Goal: Task Accomplishment & Management: Manage account settings

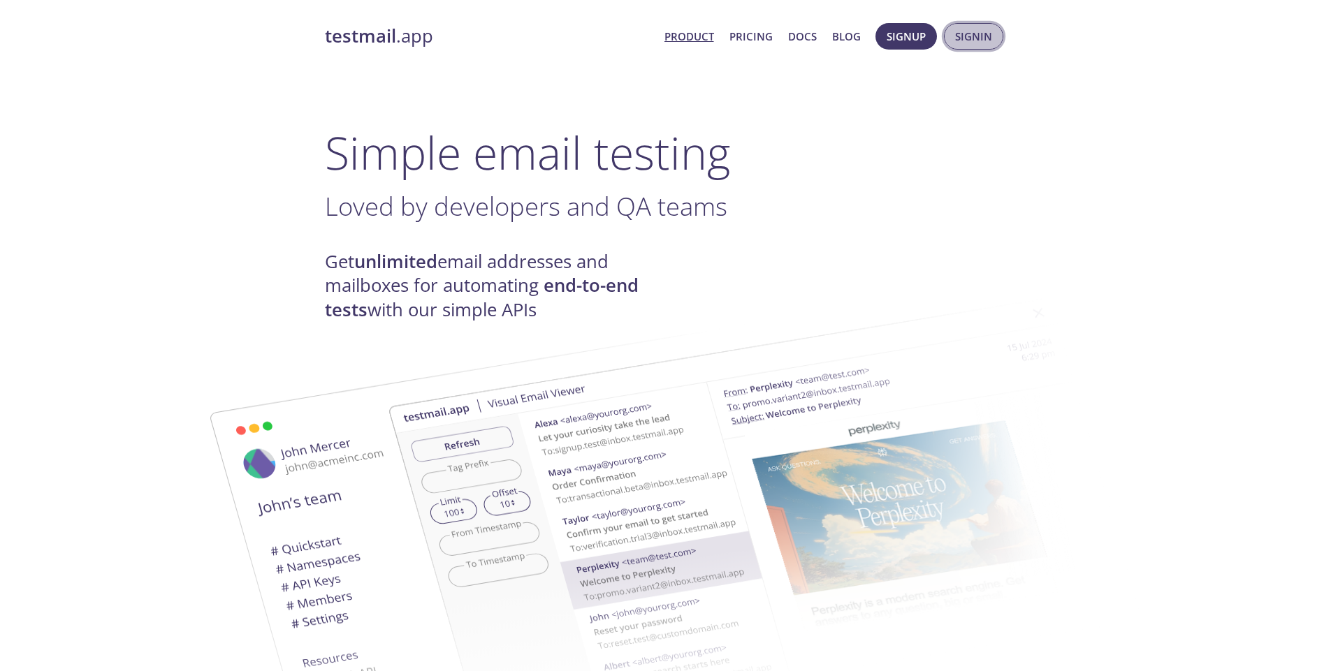
click at [967, 34] on span "Signin" at bounding box center [973, 36] width 37 height 18
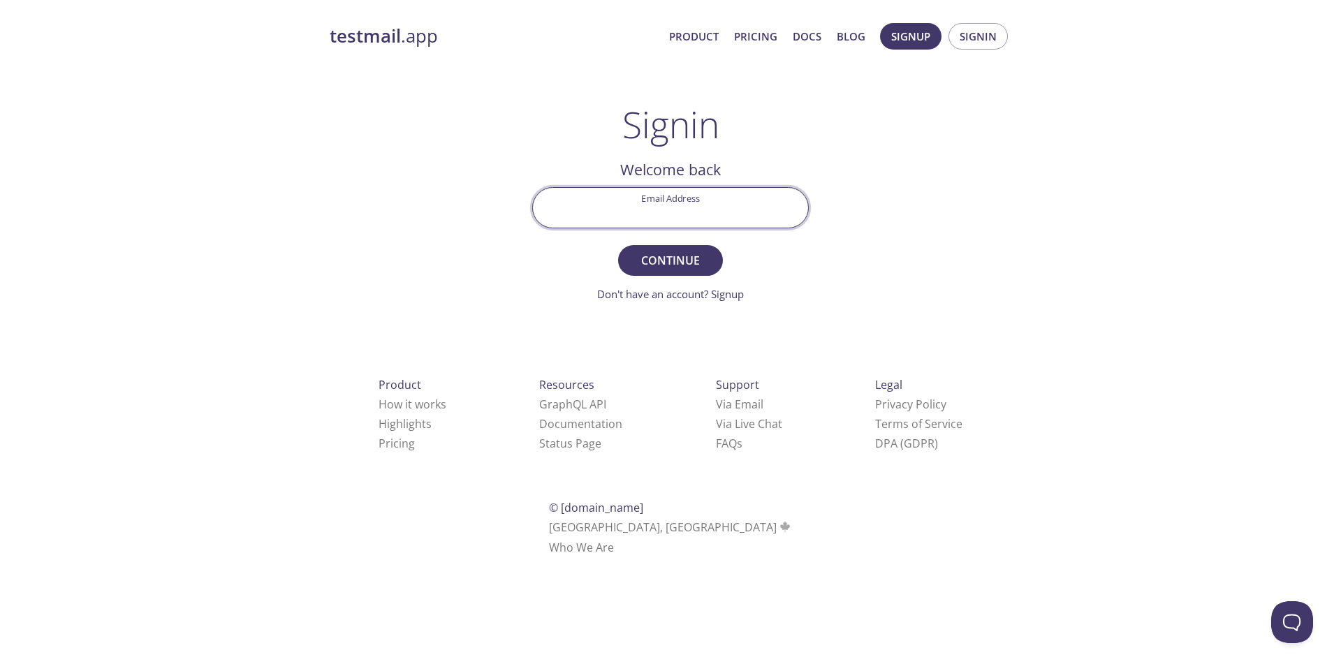
click at [701, 209] on input "Email Address" at bounding box center [670, 208] width 275 height 40
paste input "[EMAIL_ADDRESS][DOMAIN_NAME]"
type input "[EMAIL_ADDRESS][DOMAIN_NAME]"
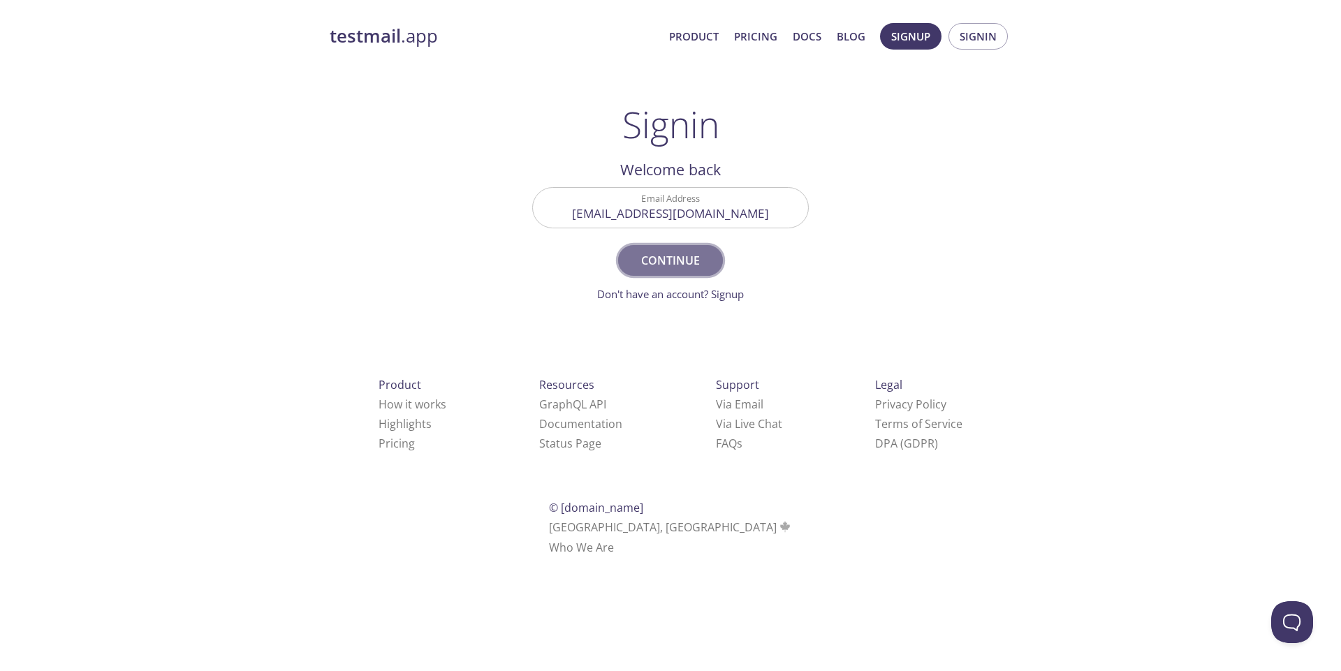
click at [678, 263] on span "Continue" at bounding box center [671, 261] width 74 height 20
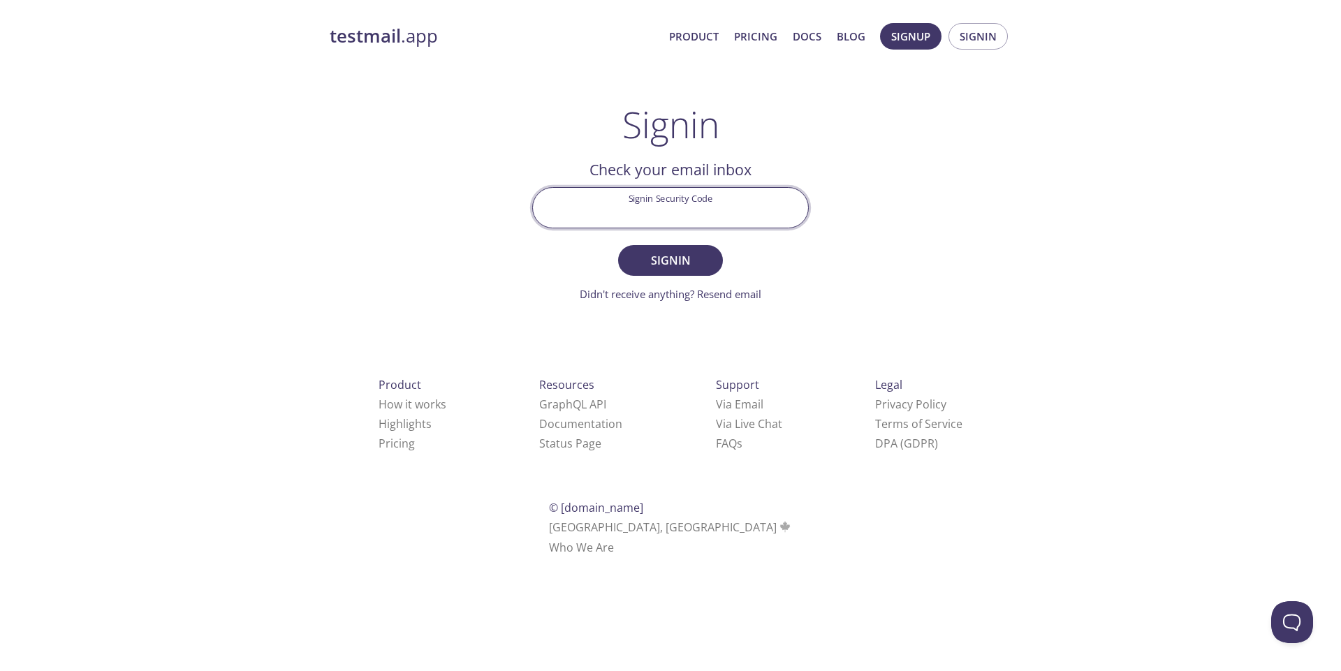
click at [669, 199] on input "Signin Security Code" at bounding box center [670, 208] width 275 height 40
type input "WE9R7Q4"
click at [618, 245] on button "Signin" at bounding box center [670, 260] width 105 height 31
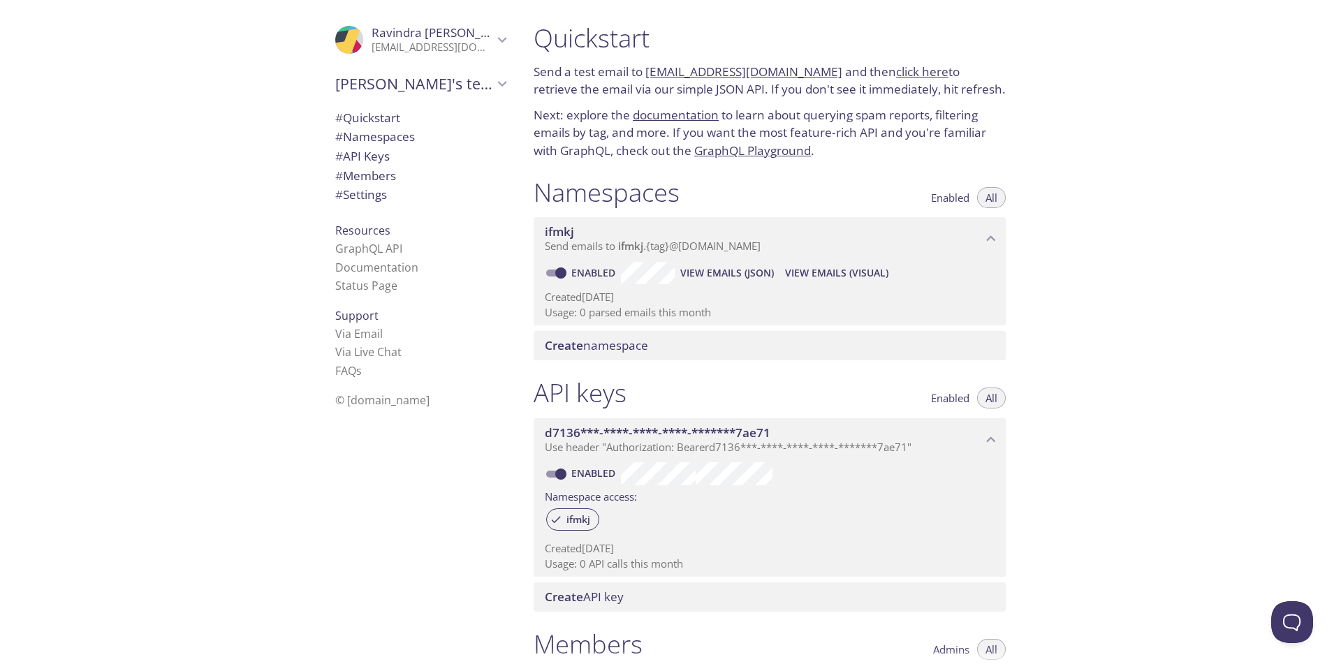
click at [1068, 161] on div "Quickstart Send a test email to [EMAIL_ADDRESS][DOMAIN_NAME] and then click her…" at bounding box center [931, 335] width 819 height 671
click at [498, 38] on icon "Ravindra Yadav" at bounding box center [502, 40] width 9 height 6
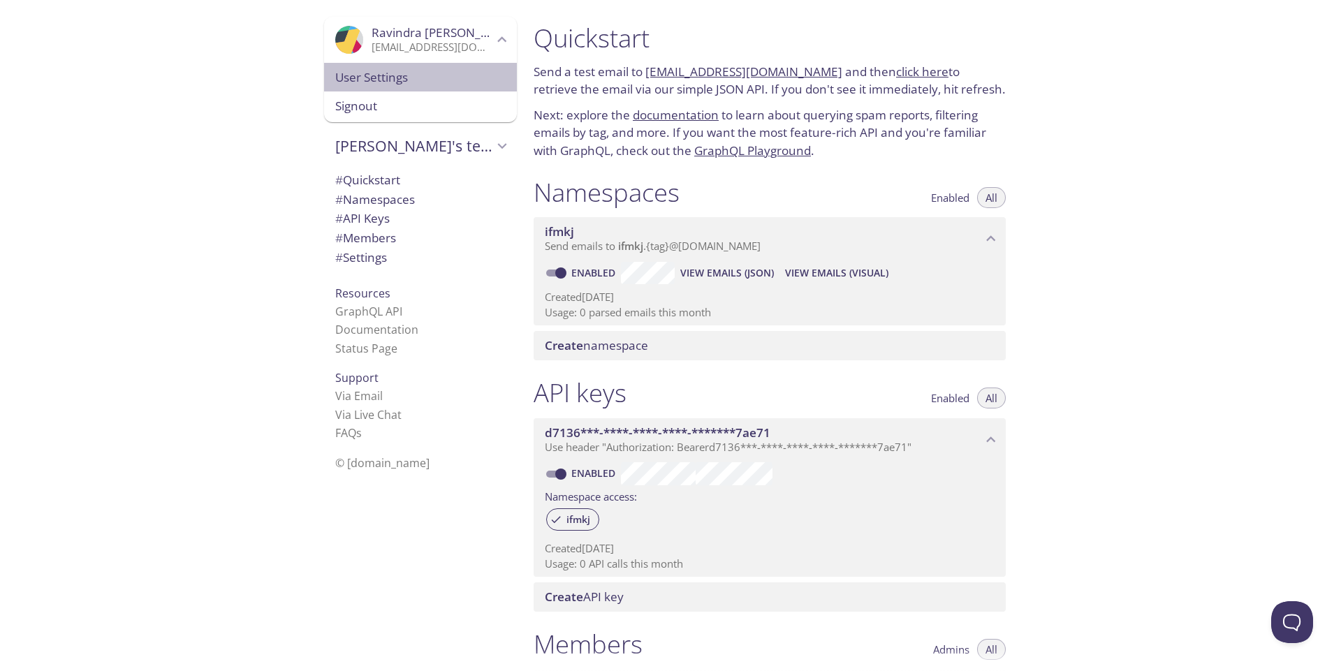
click at [367, 77] on span "User Settings" at bounding box center [420, 77] width 170 height 18
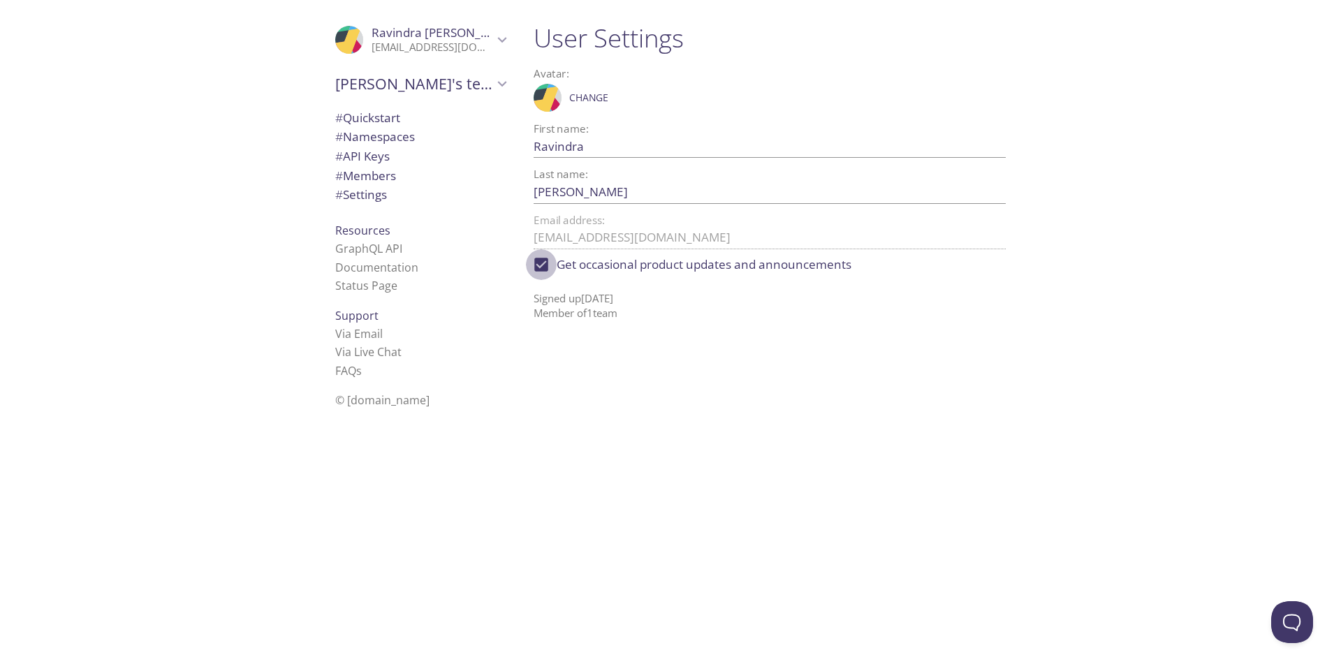
click at [538, 261] on input "Get occasional product updates and announcements" at bounding box center [541, 264] width 31 height 31
checkbox input "false"
click at [598, 196] on input "[PERSON_NAME]" at bounding box center [747, 191] width 427 height 23
click at [366, 112] on span "# Quickstart" at bounding box center [367, 118] width 65 height 16
